Goal: Information Seeking & Learning: Learn about a topic

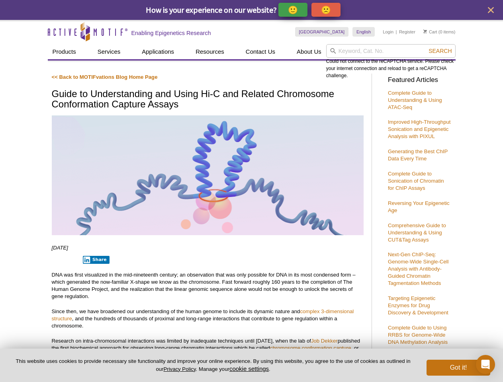
click at [293, 10] on p "🙂" at bounding box center [293, 10] width 10 height 10
click at [327, 10] on span "Give Feedback" at bounding box center [324, 9] width 47 height 9
click at [490, 10] on icon "close" at bounding box center [491, 10] width 6 height 6
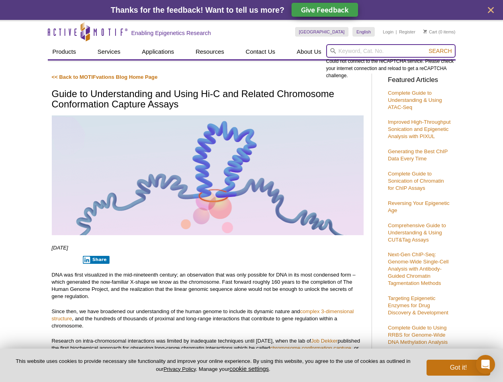
click at [390, 51] on input "search" at bounding box center [390, 51] width 129 height 14
click at [440, 51] on div "Could not connect to the reCAPTCHA service. Please check your internet connecti…" at bounding box center [390, 61] width 129 height 35
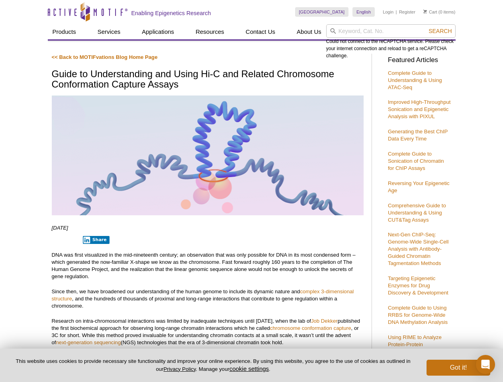
click at [94, 260] on p "DNA was first visualized in the mid-nineteenth century; an observation that was…" at bounding box center [208, 266] width 312 height 29
click at [250, 369] on button "cookie settings" at bounding box center [248, 368] width 39 height 7
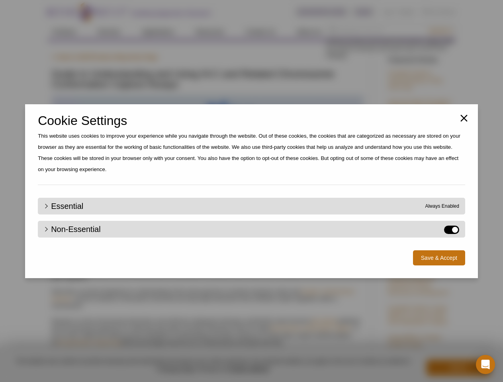
click at [458, 368] on div "Close Cookie Settings This website uses cookies to improve your experience whil…" at bounding box center [251, 191] width 503 height 382
click at [485, 365] on icon "Open Intercom Messenger" at bounding box center [485, 365] width 8 height 10
